Goal: Task Accomplishment & Management: Complete application form

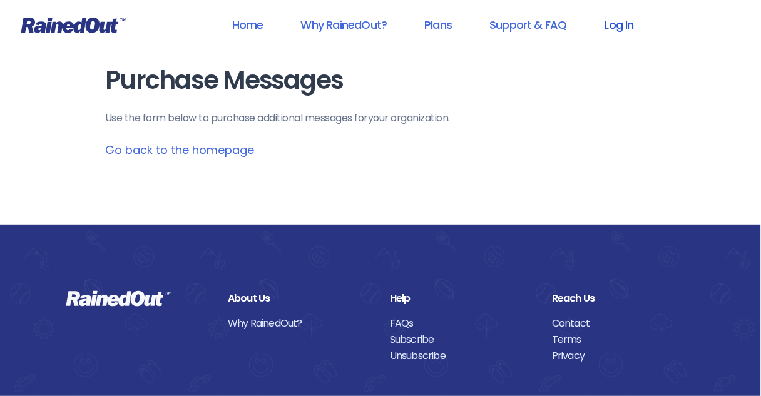
click at [615, 26] on link "Log In" at bounding box center [619, 25] width 62 height 28
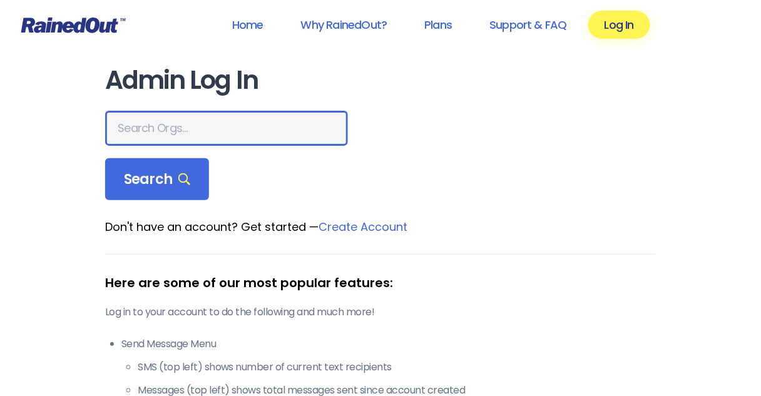
click at [165, 130] on input "text" at bounding box center [226, 128] width 243 height 35
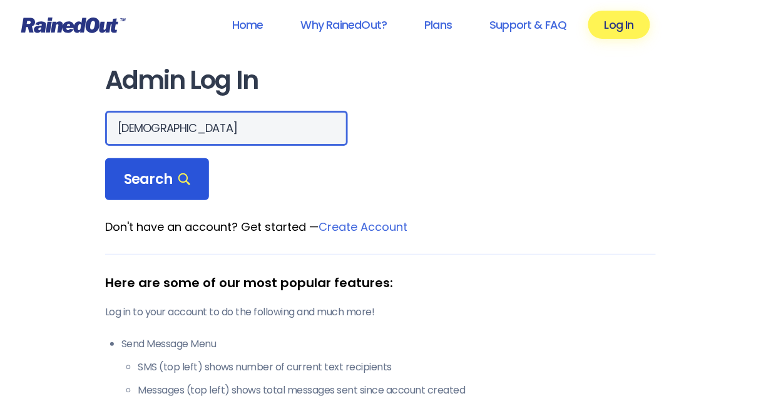
type input "[DEMOGRAPHIC_DATA]"
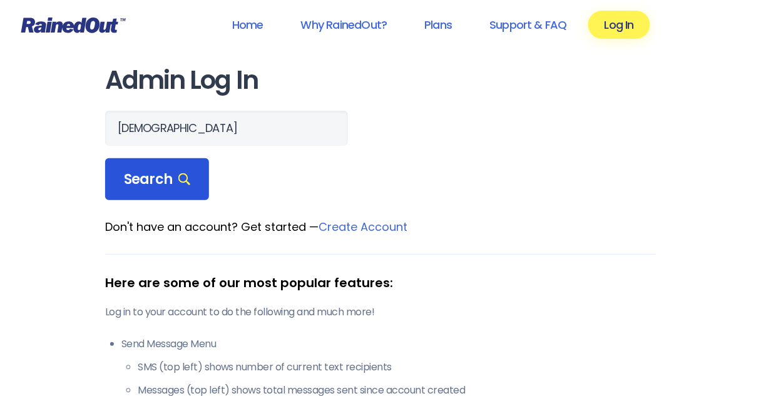
click at [145, 174] on span "Search" at bounding box center [157, 180] width 66 height 18
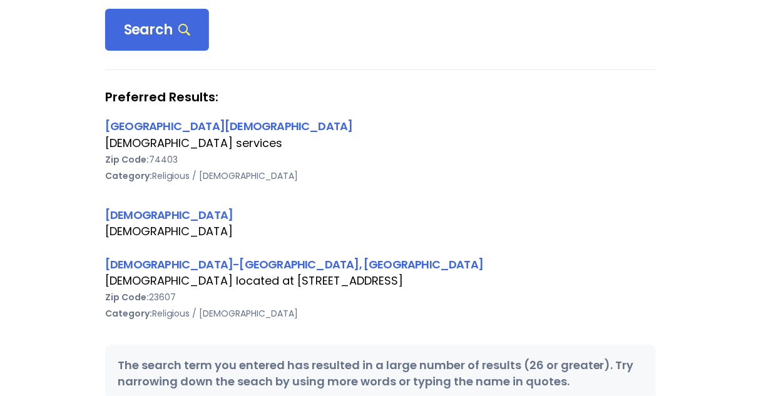
scroll to position [200, 0]
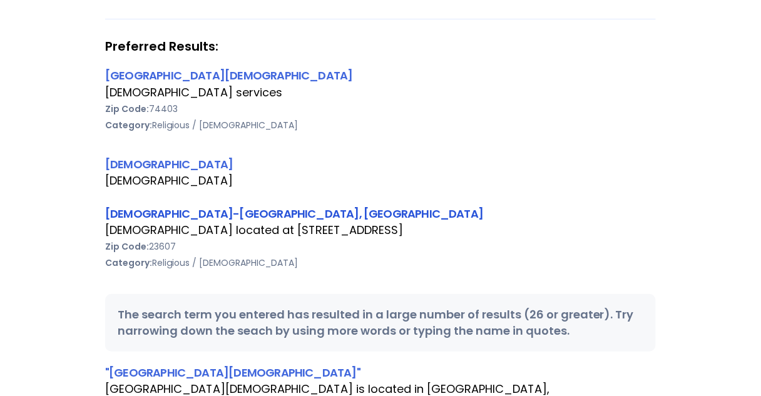
click at [182, 217] on link "[DEMOGRAPHIC_DATA]-[GEOGRAPHIC_DATA], [GEOGRAPHIC_DATA]" at bounding box center [294, 214] width 378 height 16
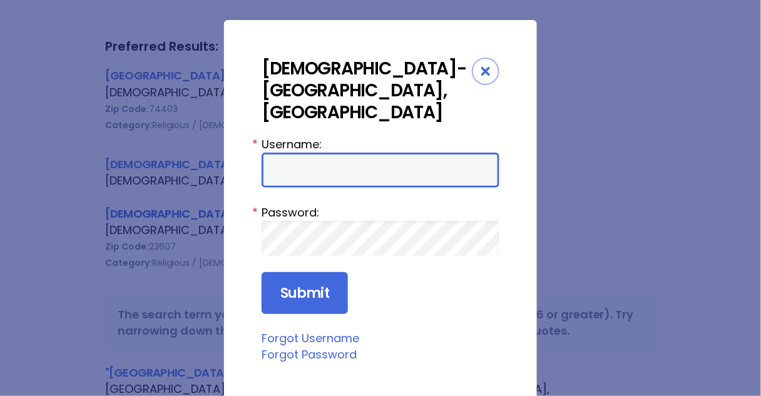
type input "Preston954"
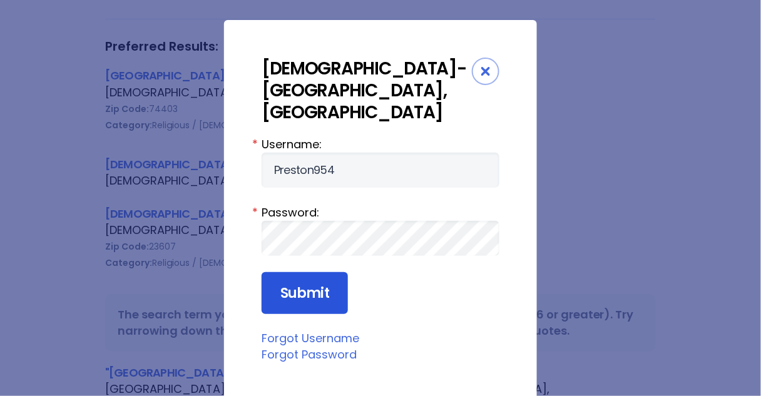
click at [301, 272] on input "Submit" at bounding box center [305, 293] width 86 height 43
